Goal: Navigation & Orientation: Find specific page/section

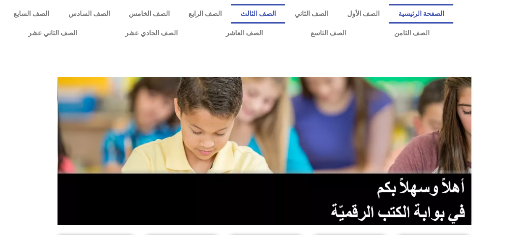
click at [279, 13] on link "الصف الثالث" at bounding box center [258, 13] width 54 height 19
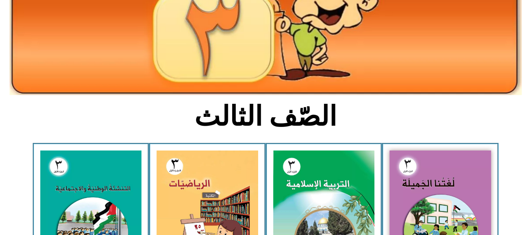
scroll to position [124, 0]
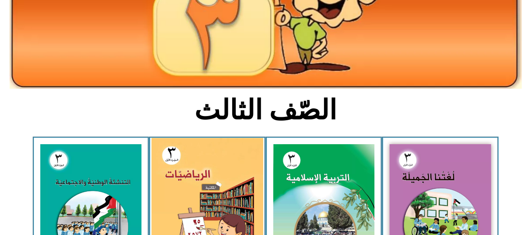
click at [212, 163] on img at bounding box center [208, 207] width 112 height 138
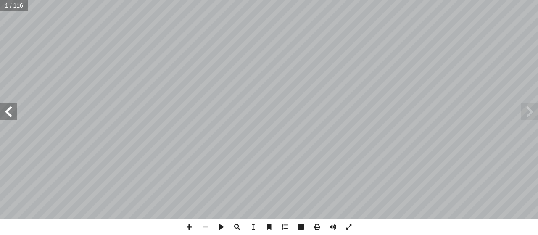
click at [11, 110] on span at bounding box center [8, 111] width 17 height 17
click at [10, 113] on span at bounding box center [8, 111] width 17 height 17
click at [5, 110] on span at bounding box center [8, 111] width 17 height 17
click at [4, 109] on span at bounding box center [8, 111] width 17 height 17
click at [2, 109] on span at bounding box center [8, 111] width 17 height 17
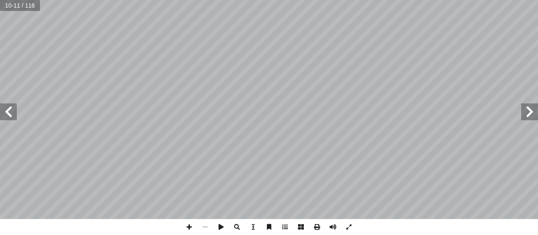
click at [526, 110] on span at bounding box center [529, 111] width 17 height 17
